Goal: Check status: Check status

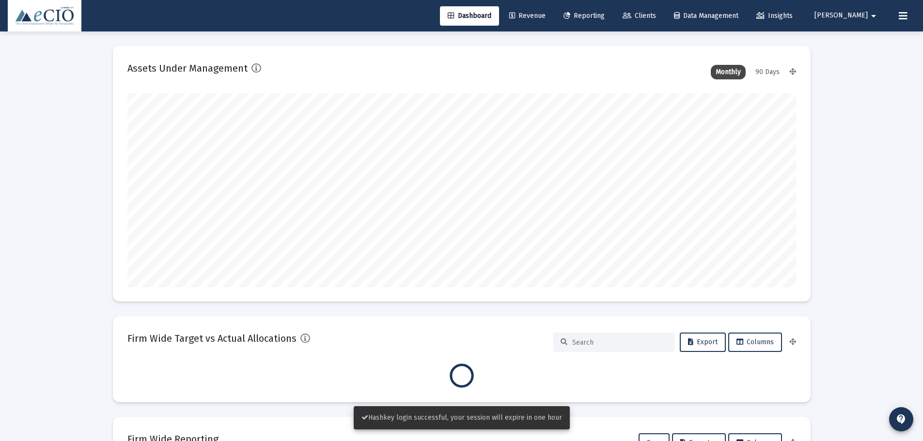
scroll to position [194, 360]
type input "[DATE]"
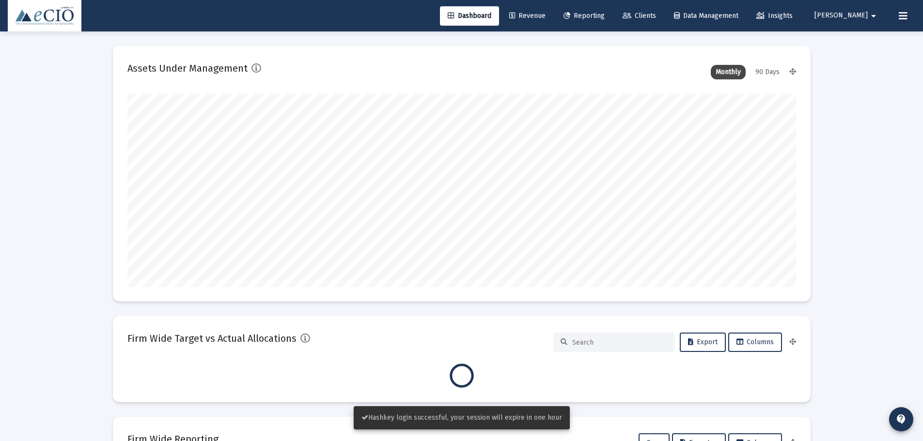
click at [873, 19] on mat-icon "arrow_drop_down" at bounding box center [873, 15] width 12 height 19
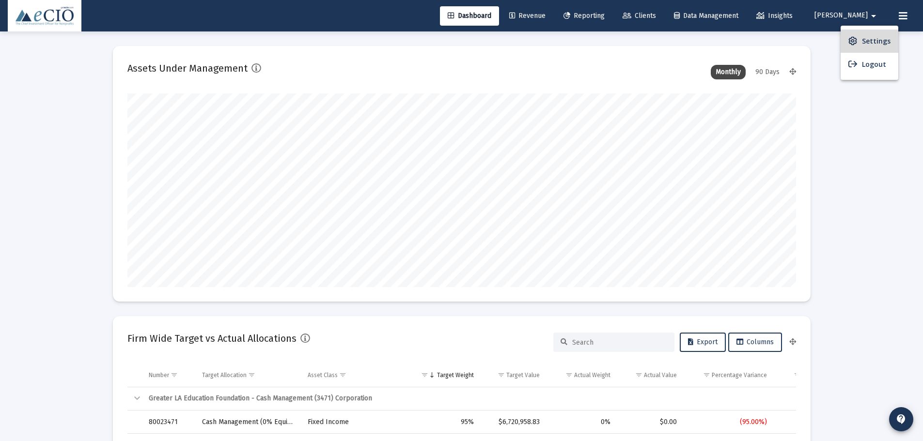
click at [870, 43] on span "Settings" at bounding box center [876, 41] width 29 height 23
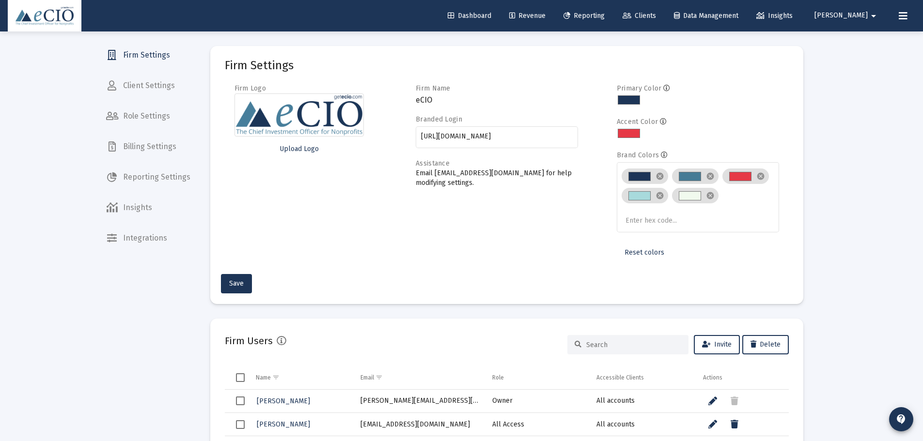
click at [504, 3] on div "Dashboard Revenue Reporting Clients Data Management Insights [PERSON_NAME] arro…" at bounding box center [461, 15] width 907 height 31
click at [493, 25] on link "Dashboard" at bounding box center [469, 15] width 59 height 19
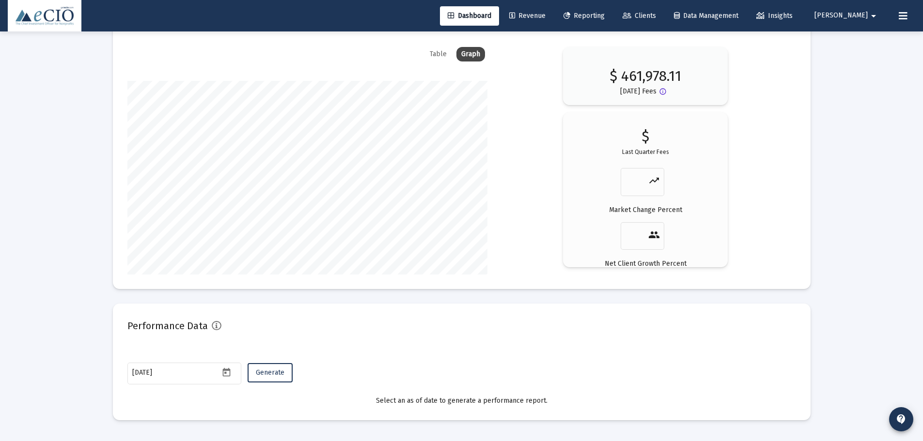
scroll to position [1633, 0]
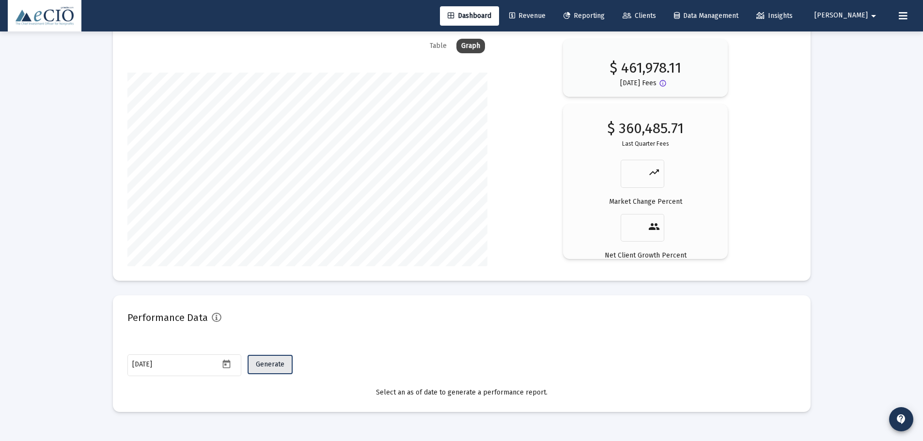
click at [276, 363] on span "Generate" at bounding box center [270, 364] width 29 height 8
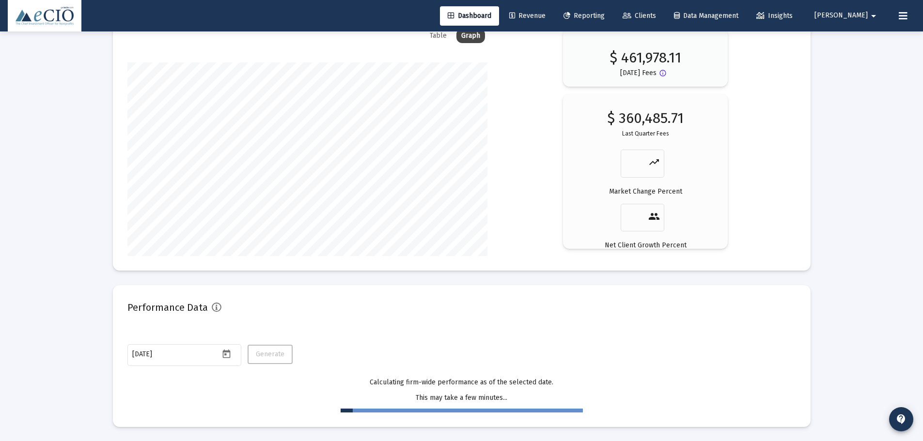
scroll to position [1658, 0]
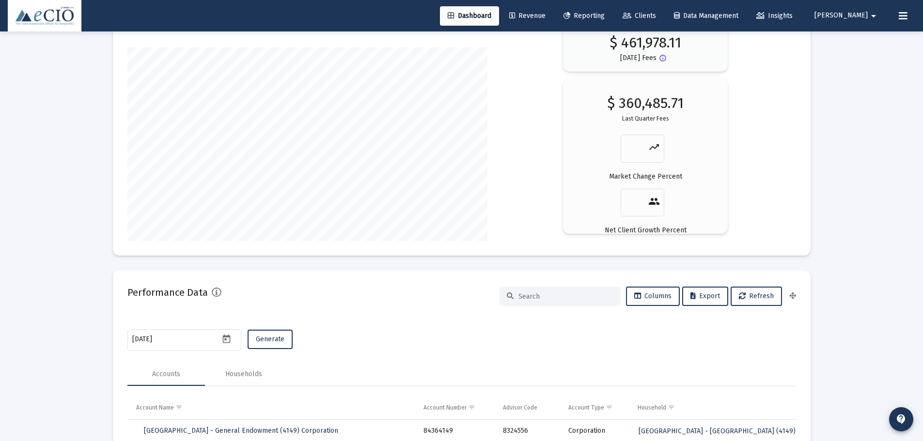
click at [437, 335] on div "[DATE] Generate" at bounding box center [461, 340] width 668 height 26
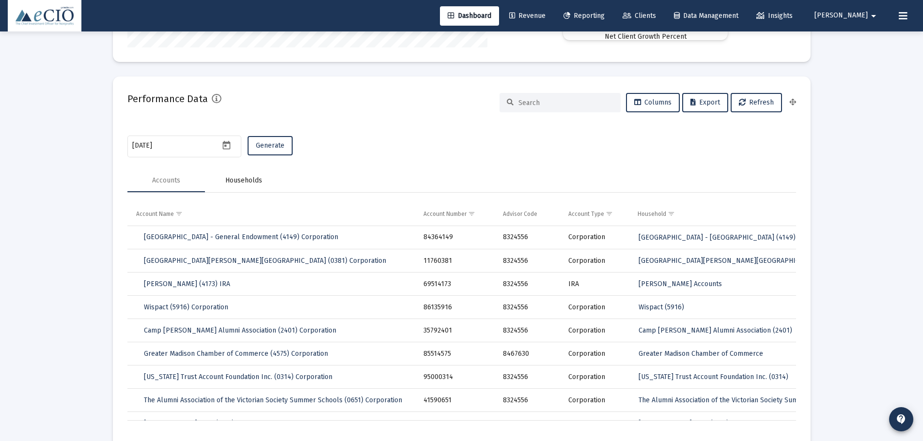
click at [233, 181] on div "Households" at bounding box center [243, 181] width 37 height 10
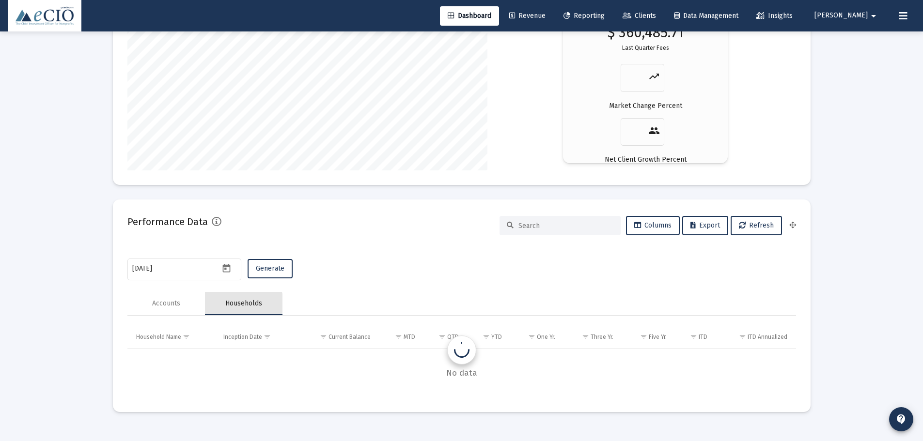
scroll to position [1729, 0]
click at [186, 301] on div "Accounts" at bounding box center [165, 303] width 77 height 23
